Goal: Task Accomplishment & Management: Use online tool/utility

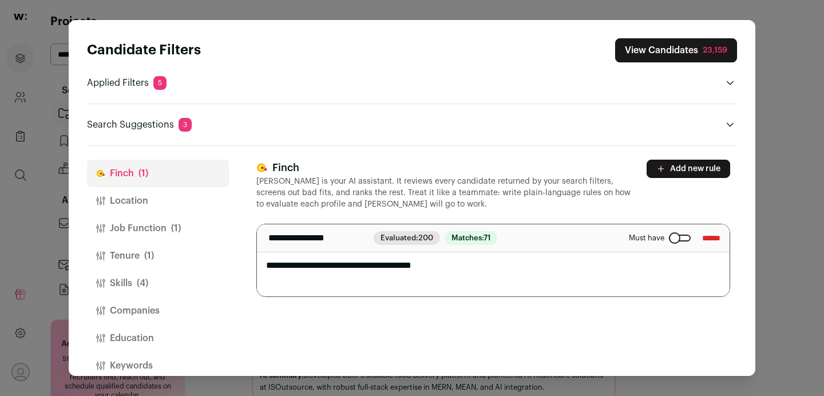
scroll to position [17, 0]
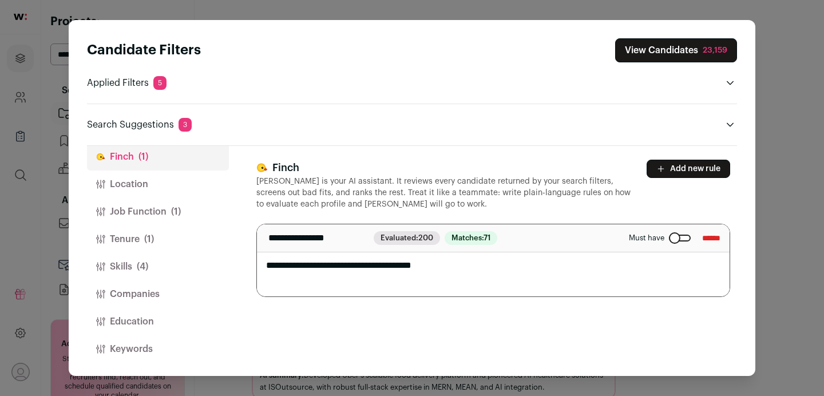
click at [476, 240] on span "Matches: 71" at bounding box center [471, 238] width 53 height 14
click at [428, 242] on span "Evaluated: 200" at bounding box center [407, 238] width 66 height 14
click at [491, 238] on span "71" at bounding box center [487, 237] width 7 height 7
click at [356, 258] on textarea "**********" at bounding box center [493, 260] width 473 height 72
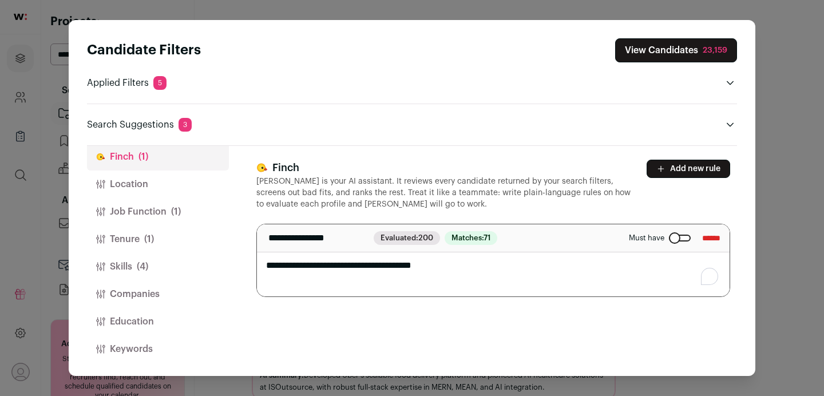
click at [356, 258] on textarea "**********" at bounding box center [493, 260] width 473 height 72
click at [313, 191] on p "[PERSON_NAME] is your AI assistant. It reviews every candidate returned by your…" at bounding box center [444, 193] width 377 height 34
click at [663, 43] on button "View Candidates 23,159" at bounding box center [676, 50] width 122 height 24
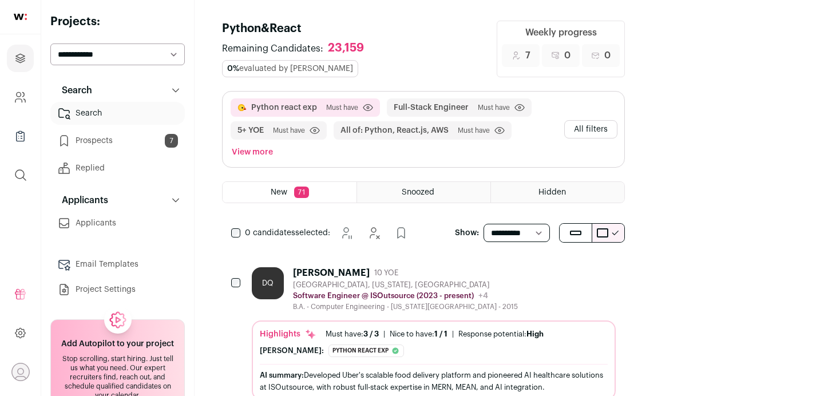
click at [326, 103] on span "Must have" at bounding box center [342, 107] width 32 height 9
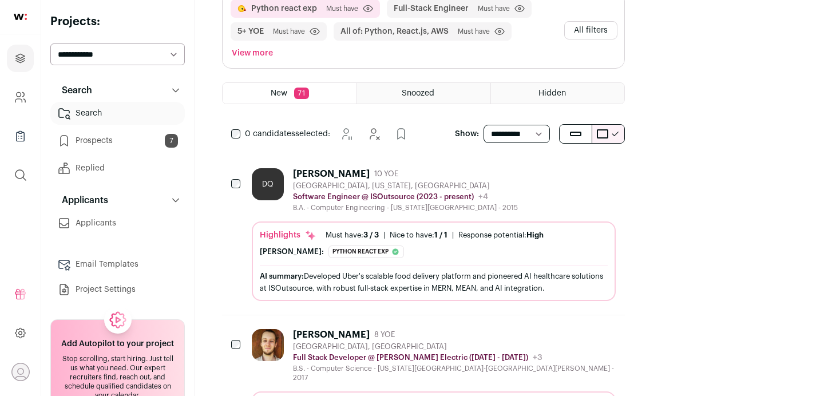
scroll to position [113, 0]
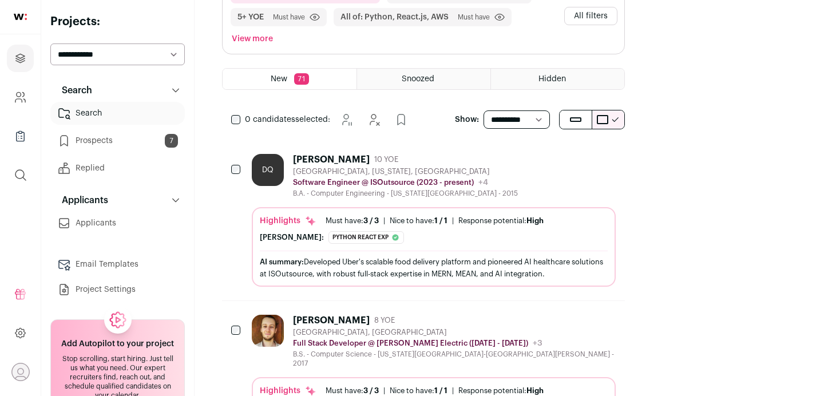
click at [346, 154] on div "[PERSON_NAME]" at bounding box center [331, 159] width 77 height 11
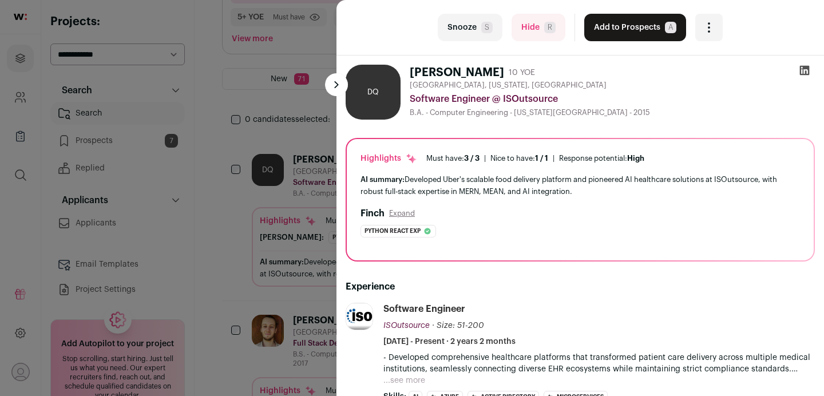
click at [809, 71] on icon at bounding box center [805, 71] width 10 height 10
click at [338, 85] on button at bounding box center [336, 84] width 23 height 23
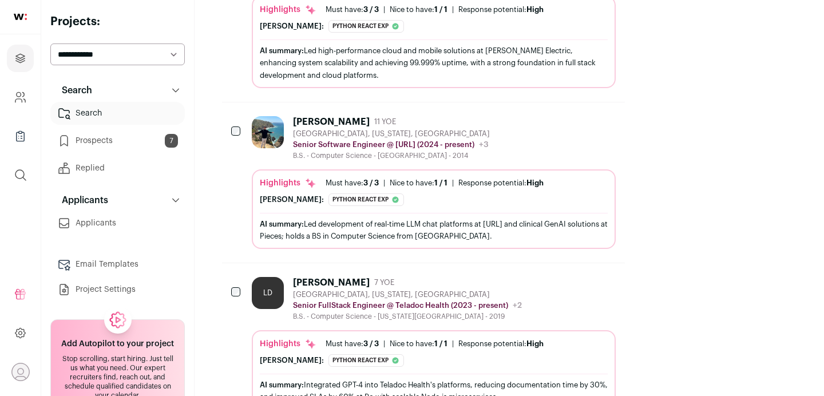
scroll to position [493, 0]
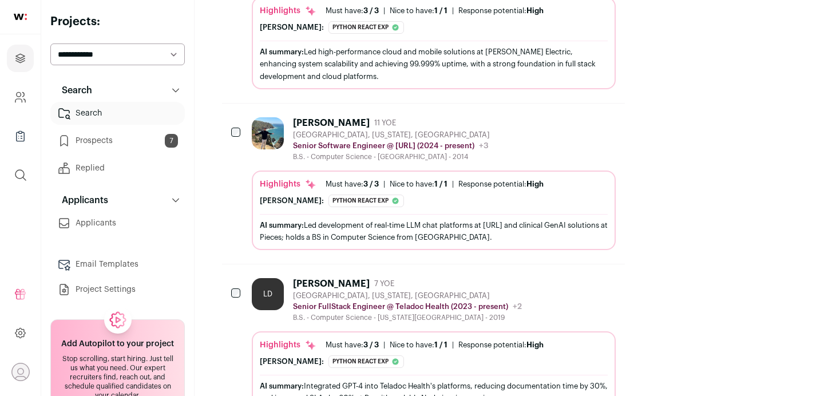
click at [347, 117] on div "[PERSON_NAME]" at bounding box center [331, 122] width 77 height 11
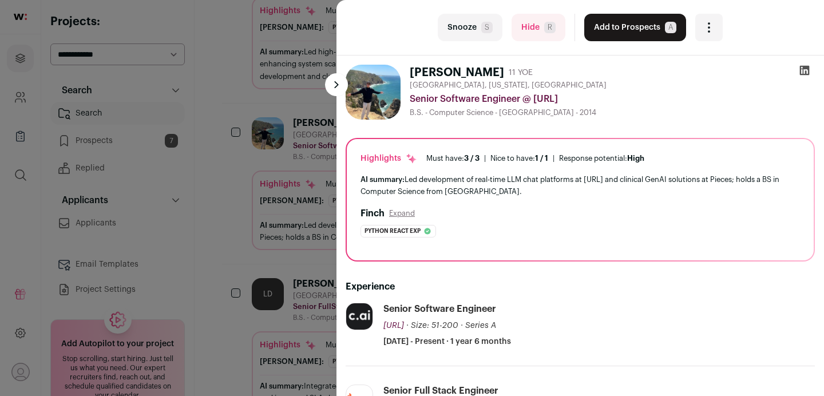
click at [801, 72] on icon at bounding box center [804, 70] width 11 height 11
click at [634, 22] on button "Add to Prospects A" at bounding box center [635, 27] width 102 height 27
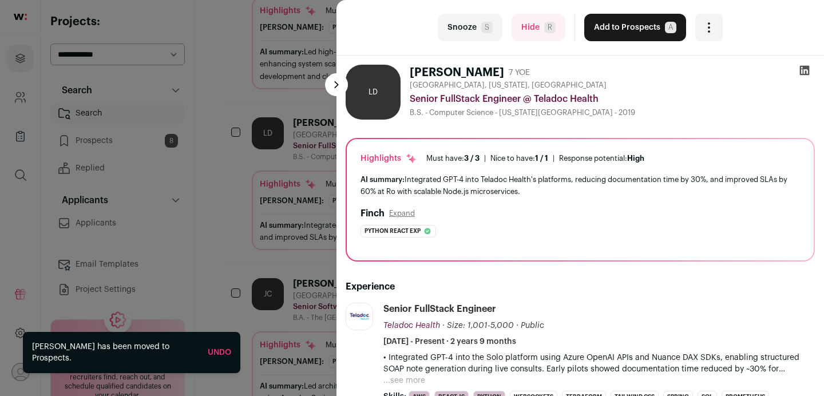
click at [339, 86] on button at bounding box center [336, 84] width 23 height 23
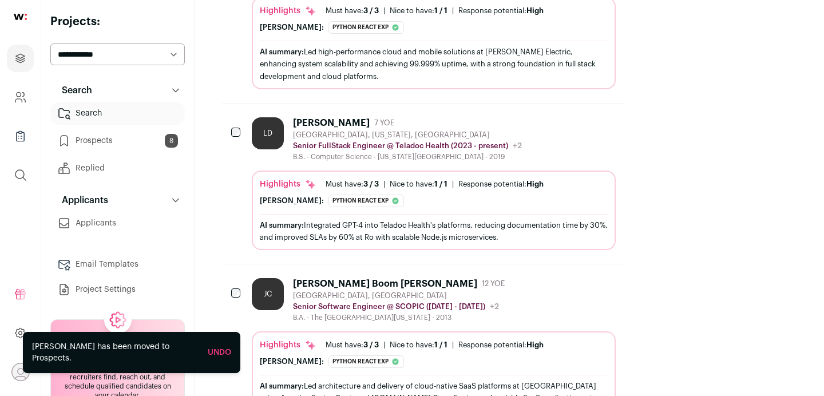
click at [315, 117] on div "[PERSON_NAME]" at bounding box center [331, 122] width 77 height 11
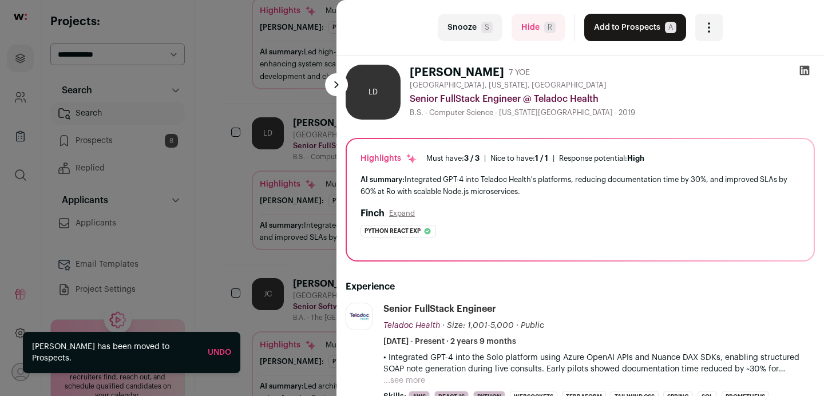
click at [800, 72] on icon at bounding box center [805, 71] width 10 height 10
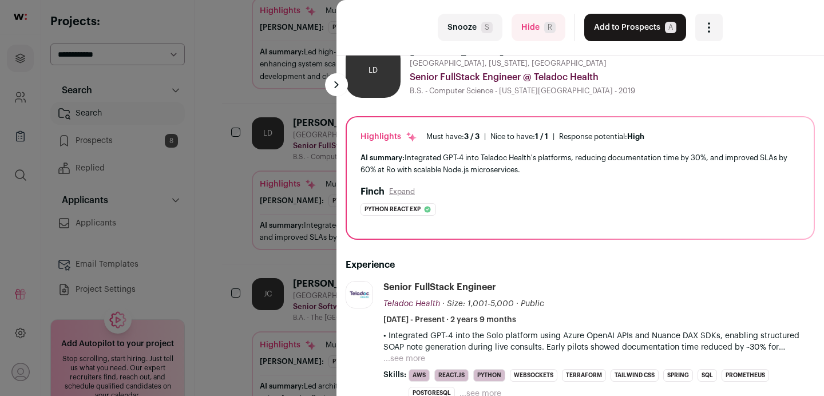
scroll to position [0, 0]
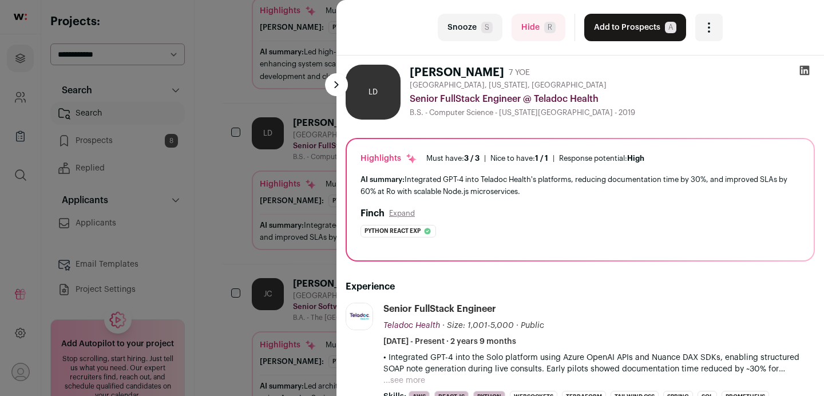
click at [808, 76] on icon at bounding box center [804, 70] width 11 height 11
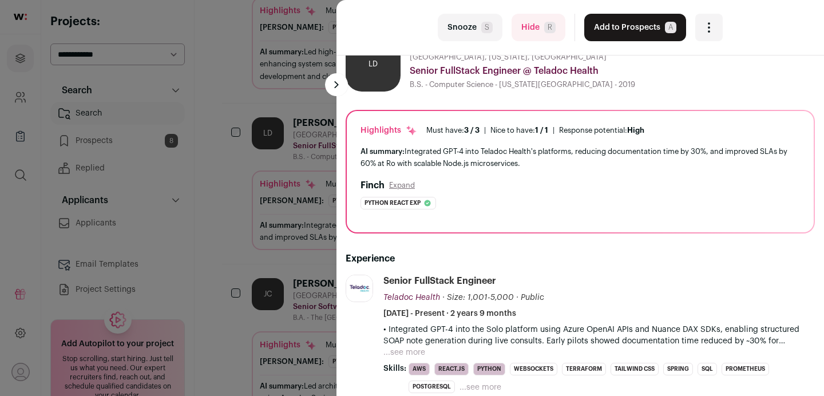
scroll to position [27, 0]
click at [334, 82] on button at bounding box center [336, 84] width 23 height 23
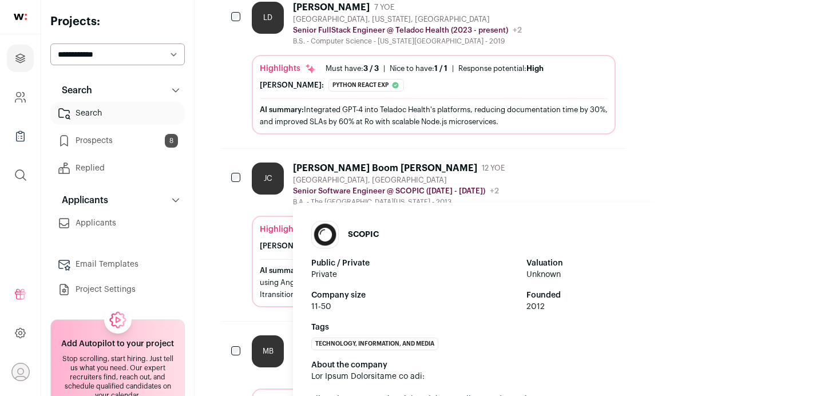
scroll to position [648, 0]
